Goal: Task Accomplishment & Management: Use online tool/utility

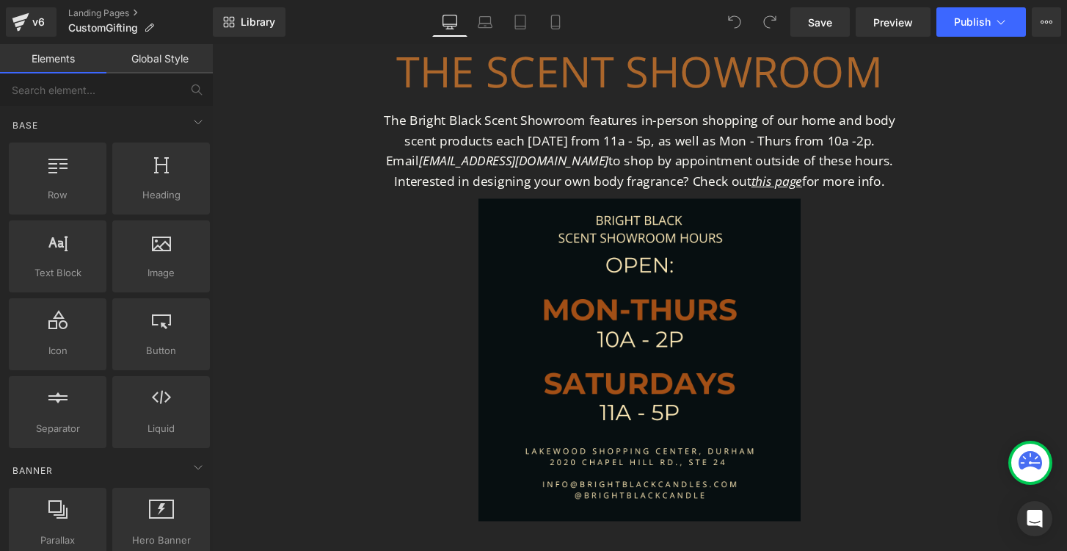
scroll to position [542, 0]
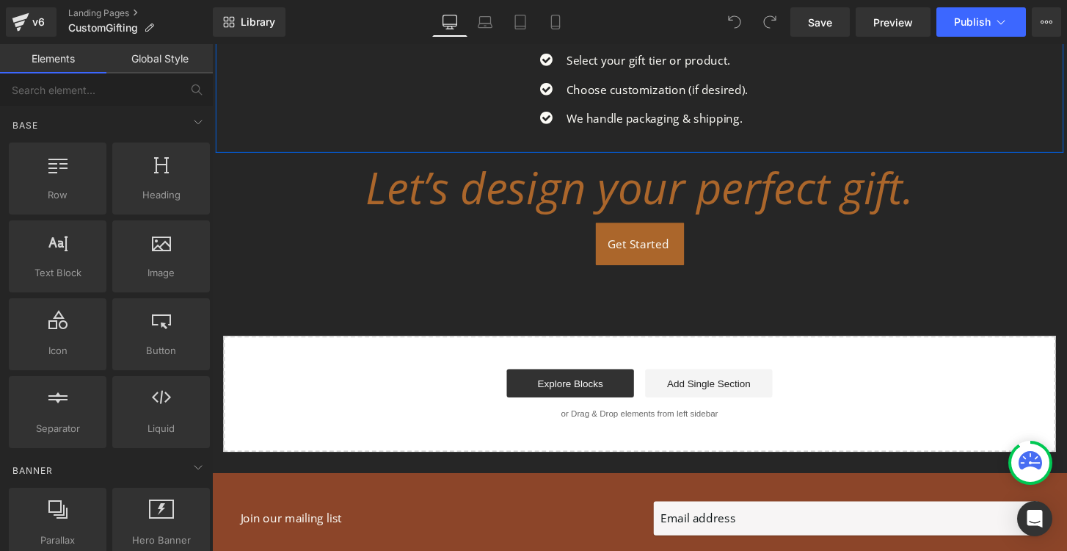
scroll to position [1925, 0]
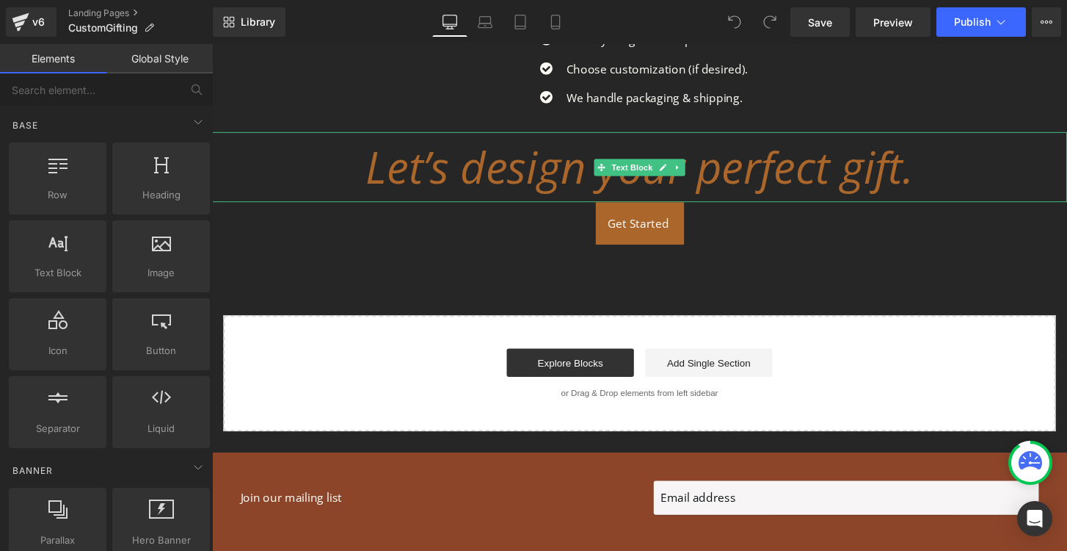
click at [495, 159] on icon "Let’s design your perfect gift." at bounding box center [656, 171] width 570 height 62
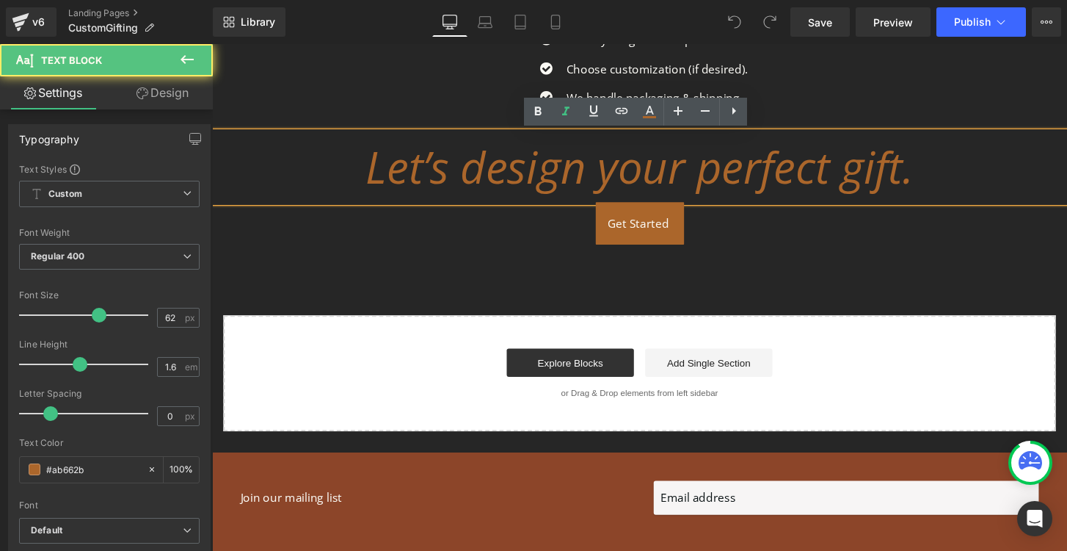
click at [495, 164] on icon "Let’s design your perfect gift." at bounding box center [656, 171] width 570 height 62
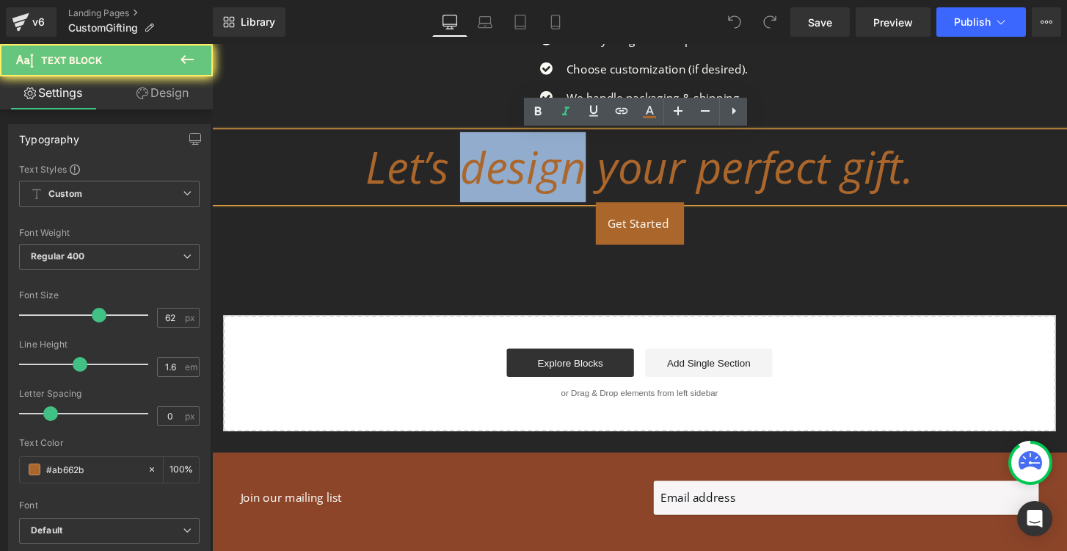
click at [495, 164] on icon "Let’s design your perfect gift." at bounding box center [656, 171] width 570 height 62
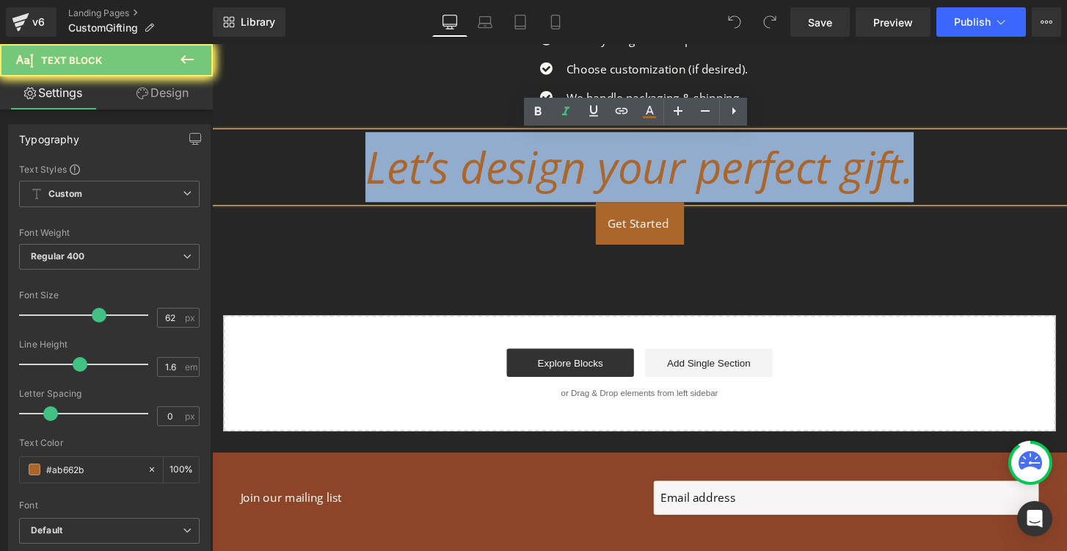
click at [495, 164] on icon "Let’s design your perfect gift." at bounding box center [656, 171] width 570 height 62
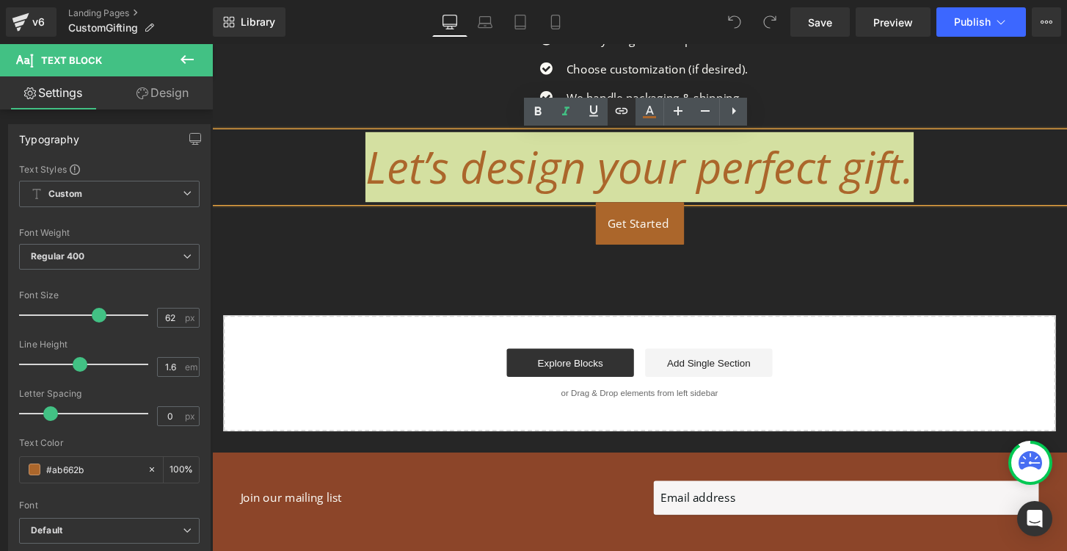
click at [626, 109] on icon at bounding box center [622, 111] width 12 height 6
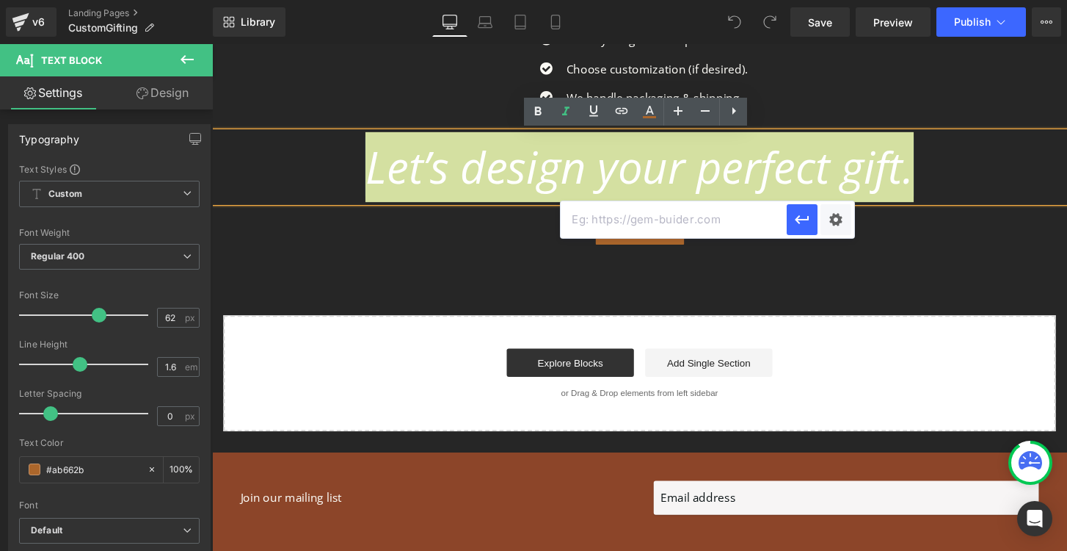
click at [601, 222] on input "text" at bounding box center [674, 219] width 226 height 37
paste input "[URL][DOMAIN_NAME]"
type input "[URL][DOMAIN_NAME]"
click at [797, 223] on icon "button" at bounding box center [803, 220] width 18 height 18
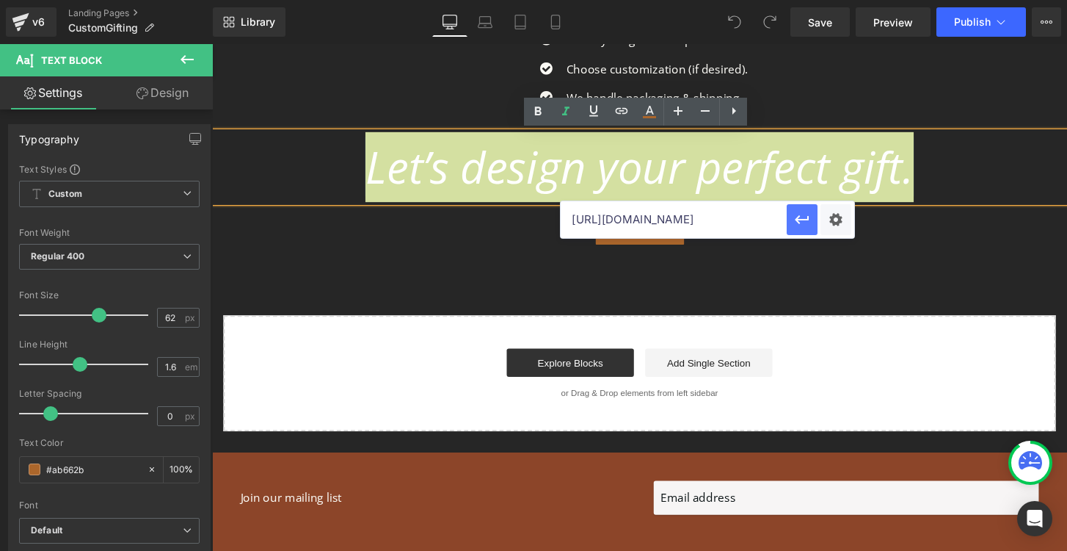
scroll to position [0, 0]
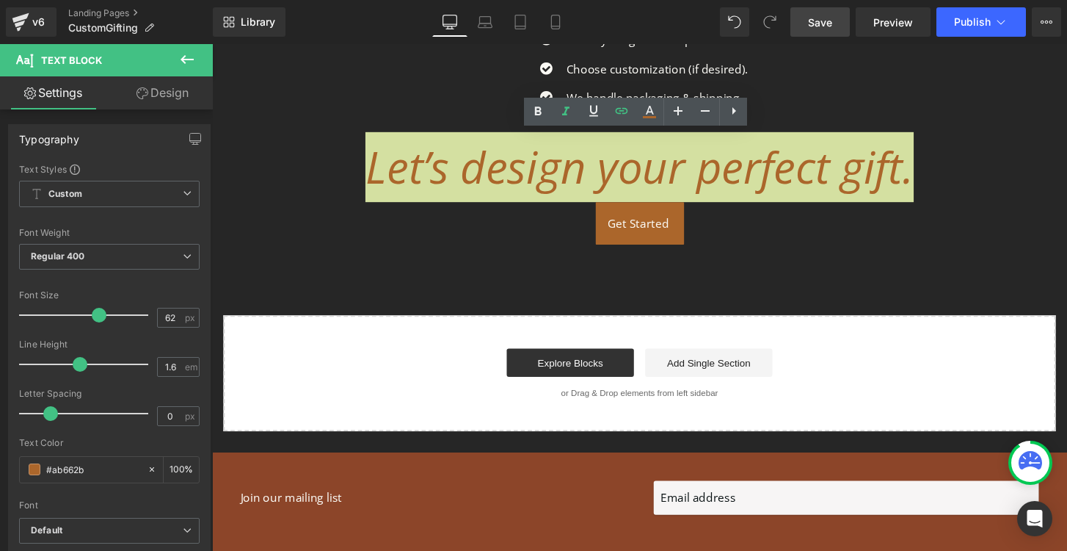
click at [823, 17] on span "Save" at bounding box center [820, 22] width 24 height 15
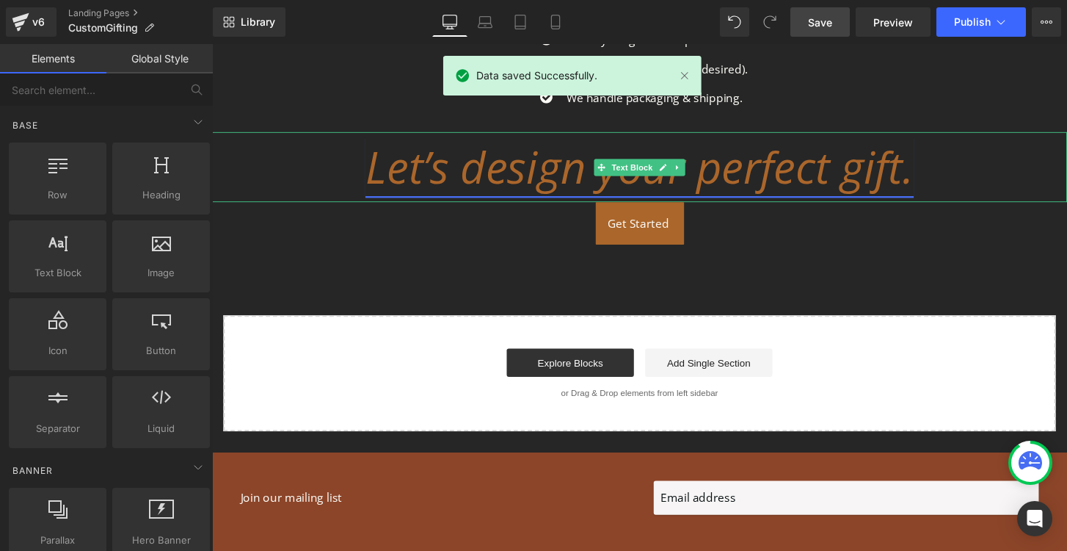
click at [746, 160] on link "Let’s design your perfect gift." at bounding box center [656, 171] width 570 height 62
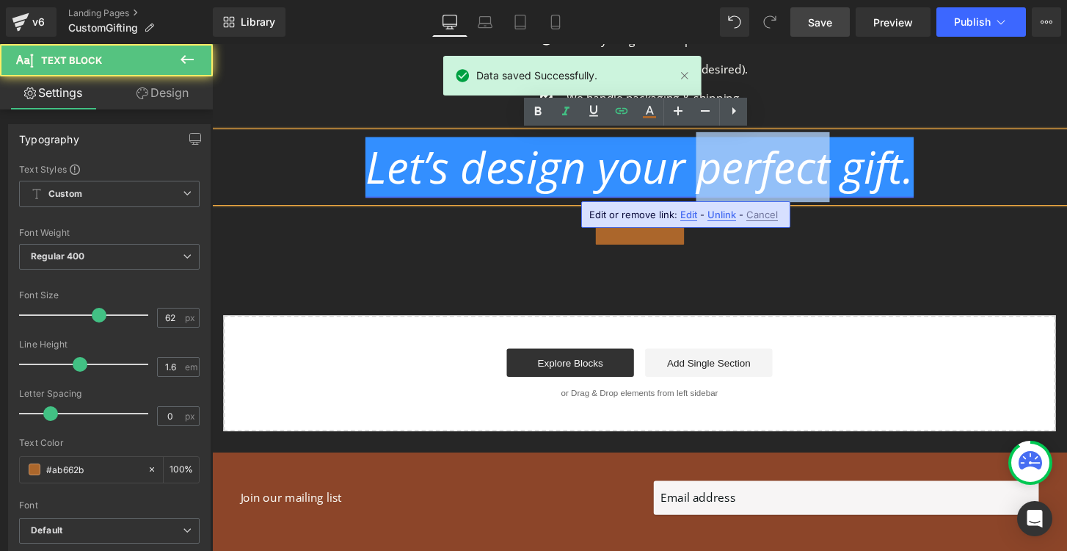
click at [746, 160] on link "Let’s design your perfect gift." at bounding box center [656, 171] width 570 height 62
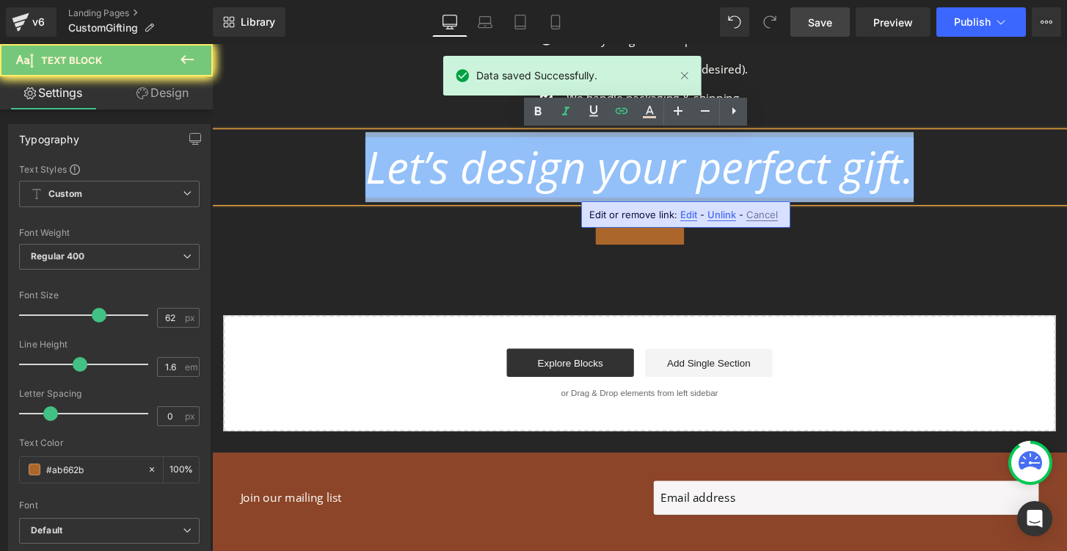
click at [746, 160] on link "Let’s design your perfect gift." at bounding box center [656, 171] width 570 height 62
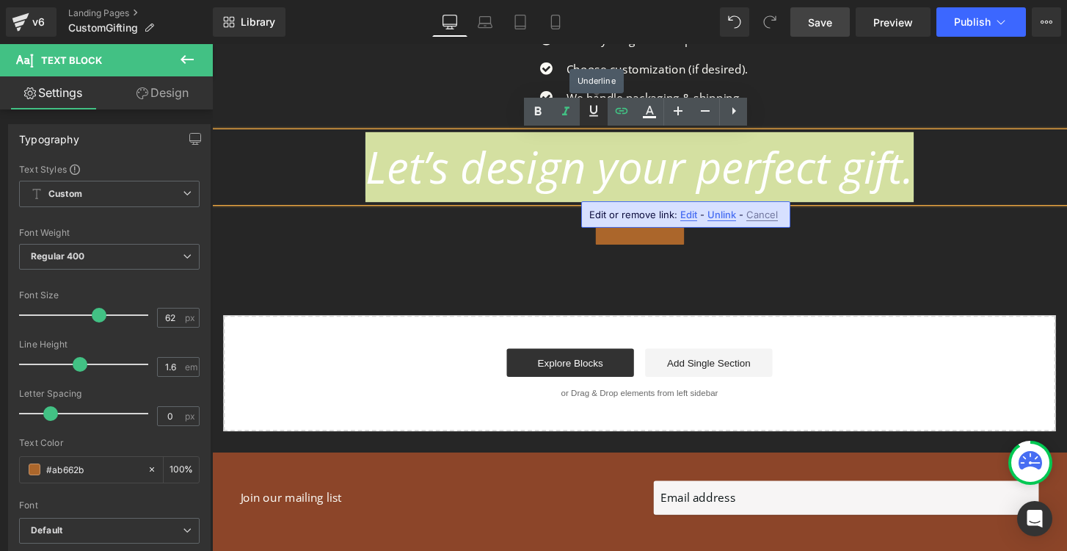
click at [591, 113] on icon at bounding box center [594, 111] width 18 height 18
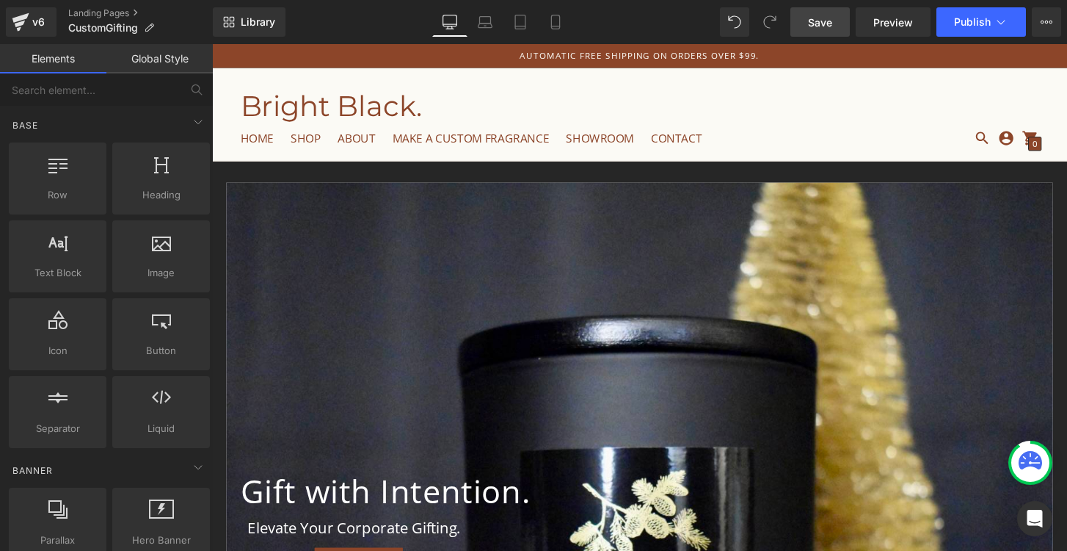
click at [519, 264] on div at bounding box center [656, 493] width 859 height 610
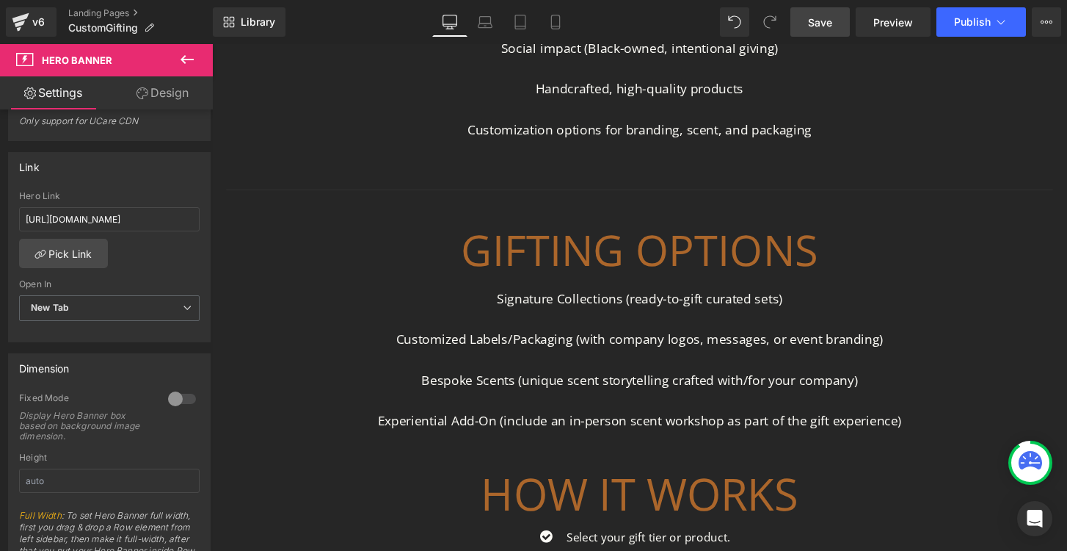
scroll to position [1423, 0]
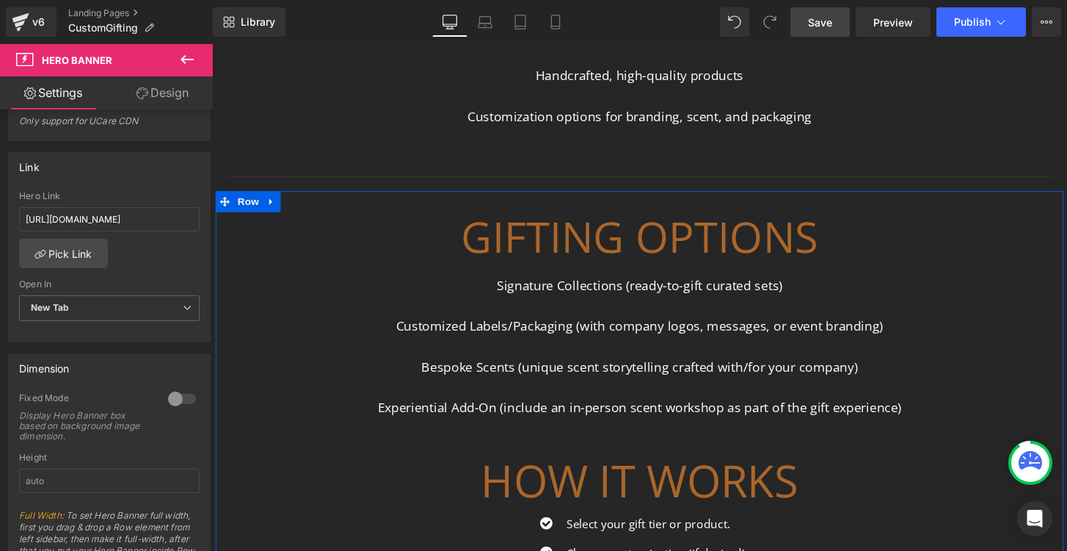
click at [628, 394] on p at bounding box center [656, 400] width 551 height 21
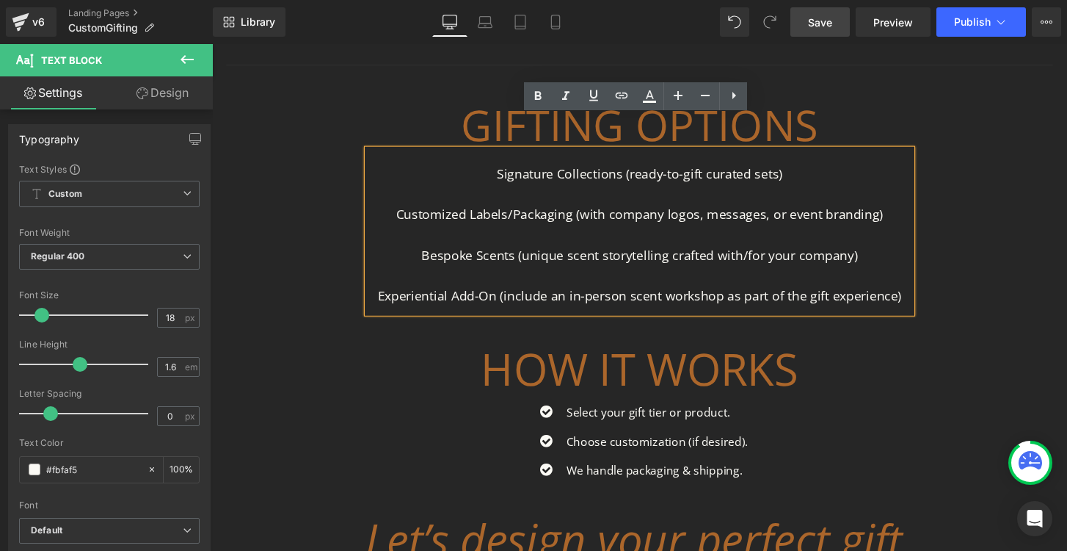
scroll to position [1624, 0]
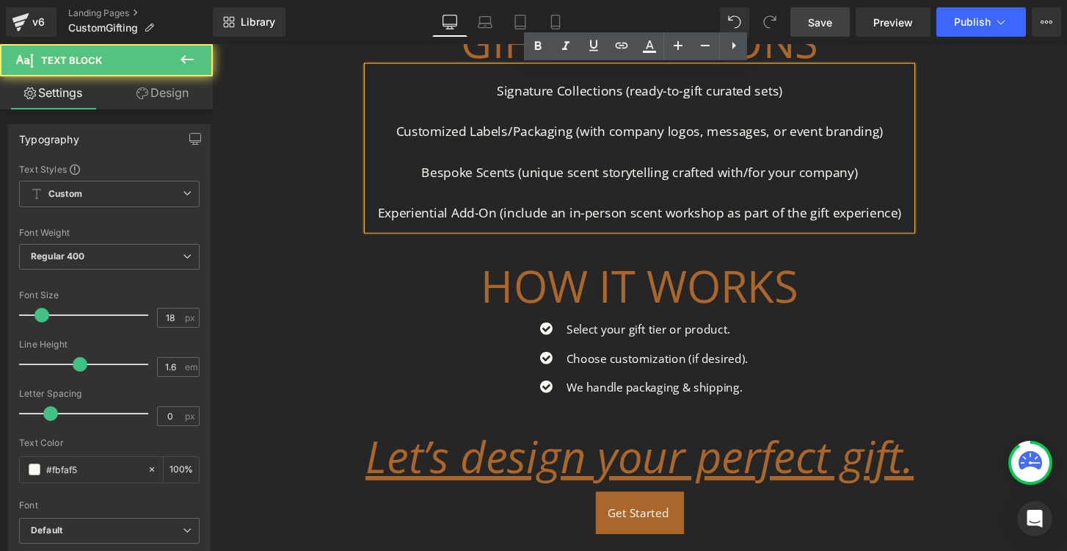
click at [904, 189] on p at bounding box center [656, 198] width 551 height 21
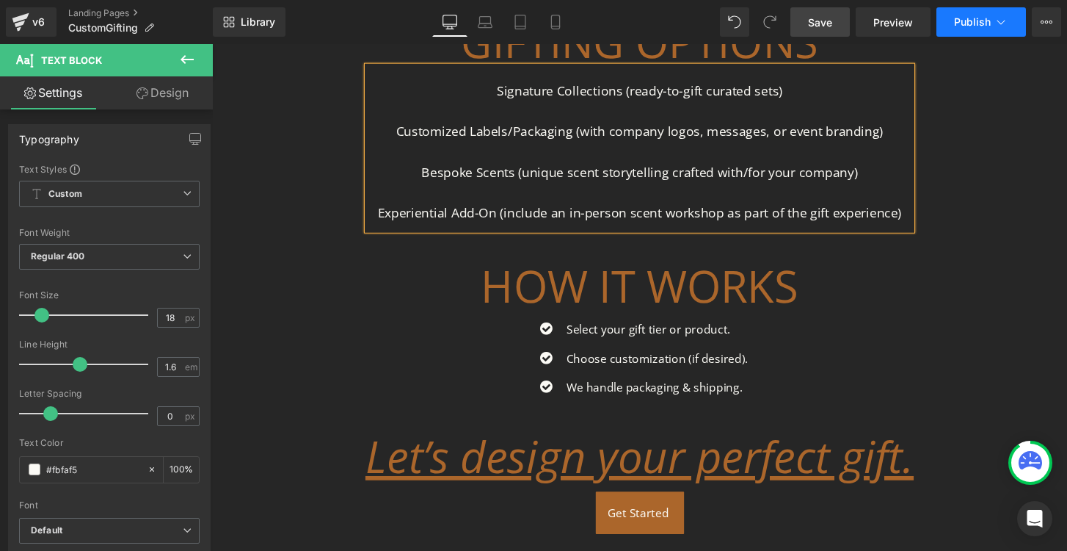
click at [968, 34] on button "Publish" at bounding box center [982, 21] width 90 height 29
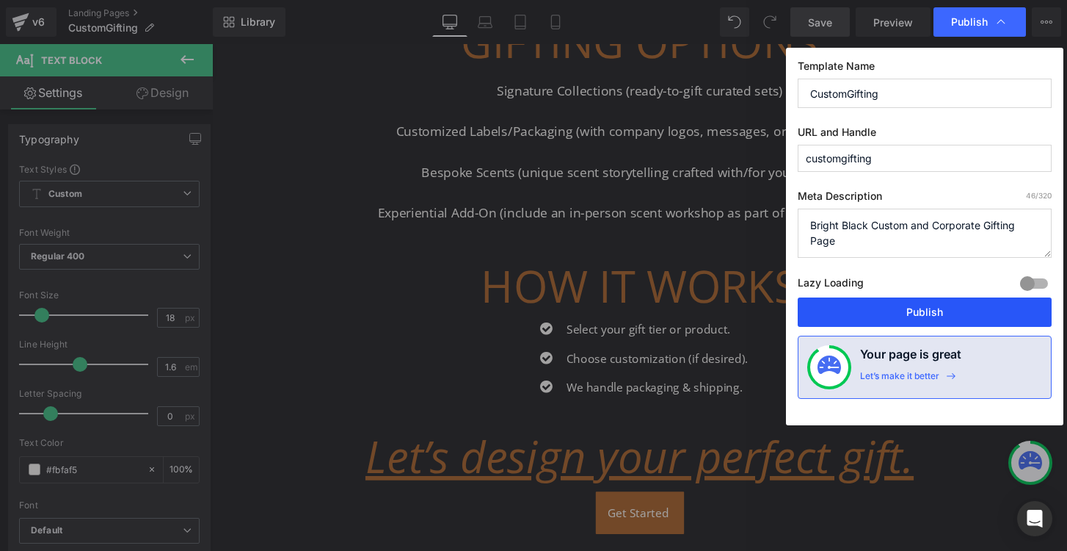
click at [876, 315] on button "Publish" at bounding box center [925, 311] width 254 height 29
